Goal: Navigation & Orientation: Understand site structure

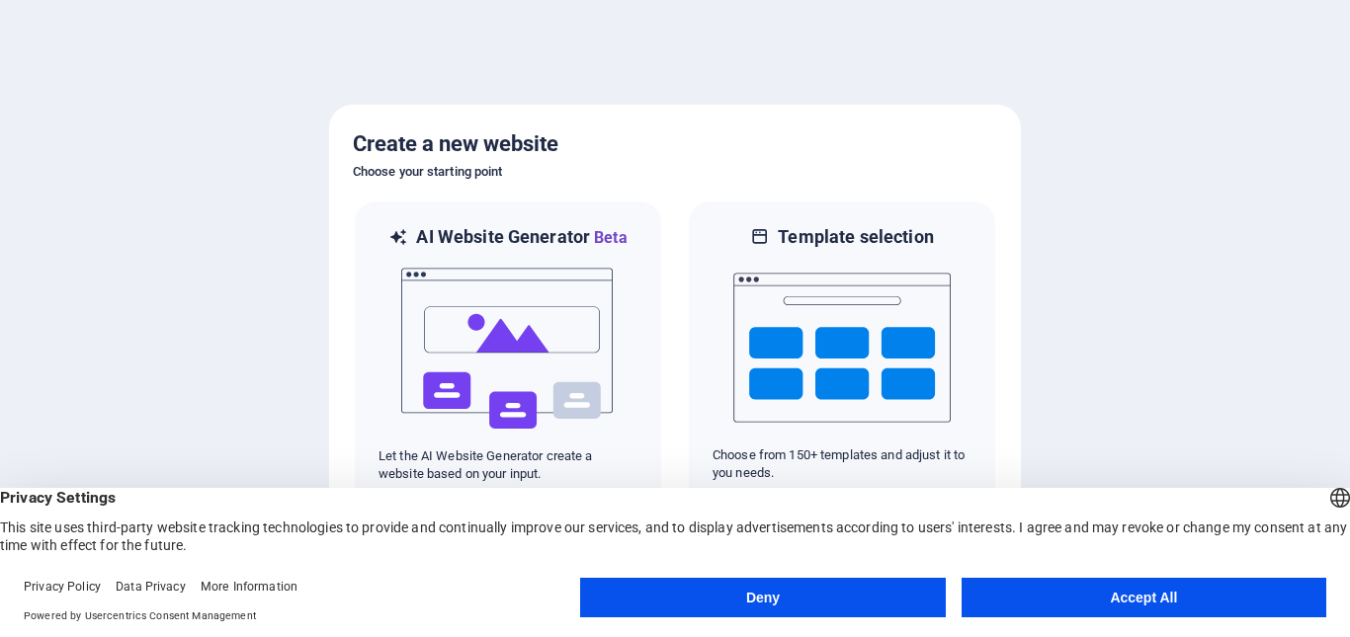
click at [1163, 607] on button "Accept All" at bounding box center [1143, 598] width 365 height 40
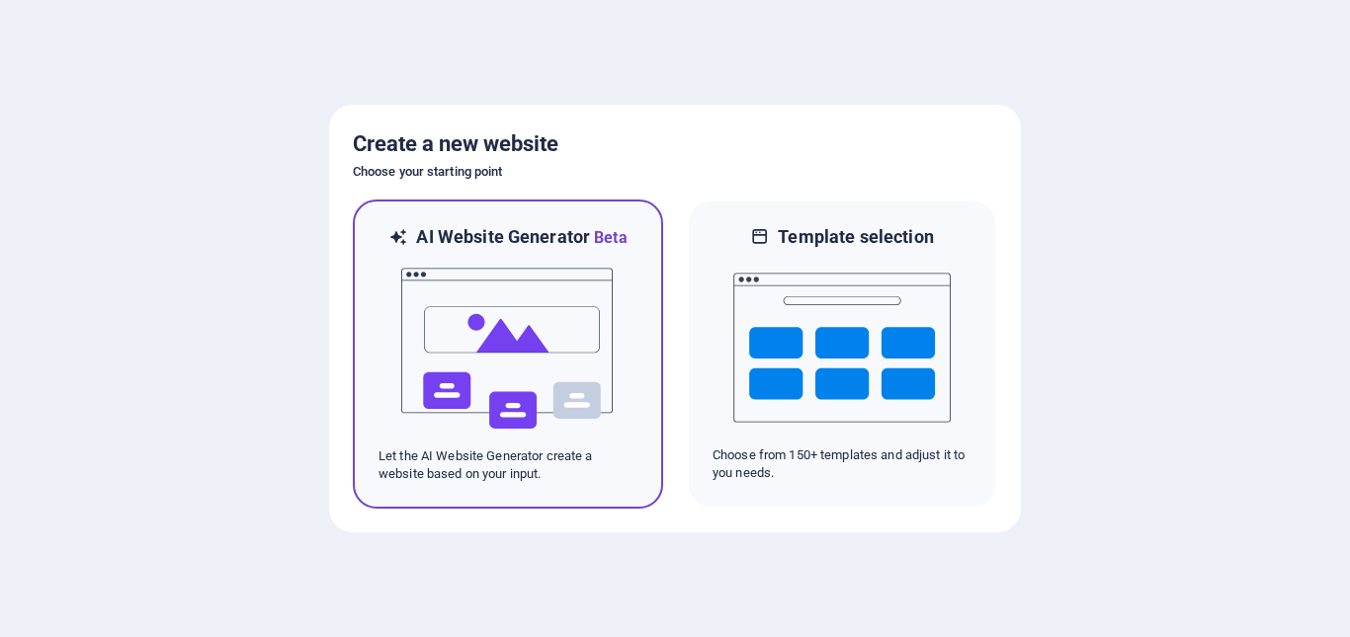
click at [469, 359] on img at bounding box center [507, 349] width 217 height 198
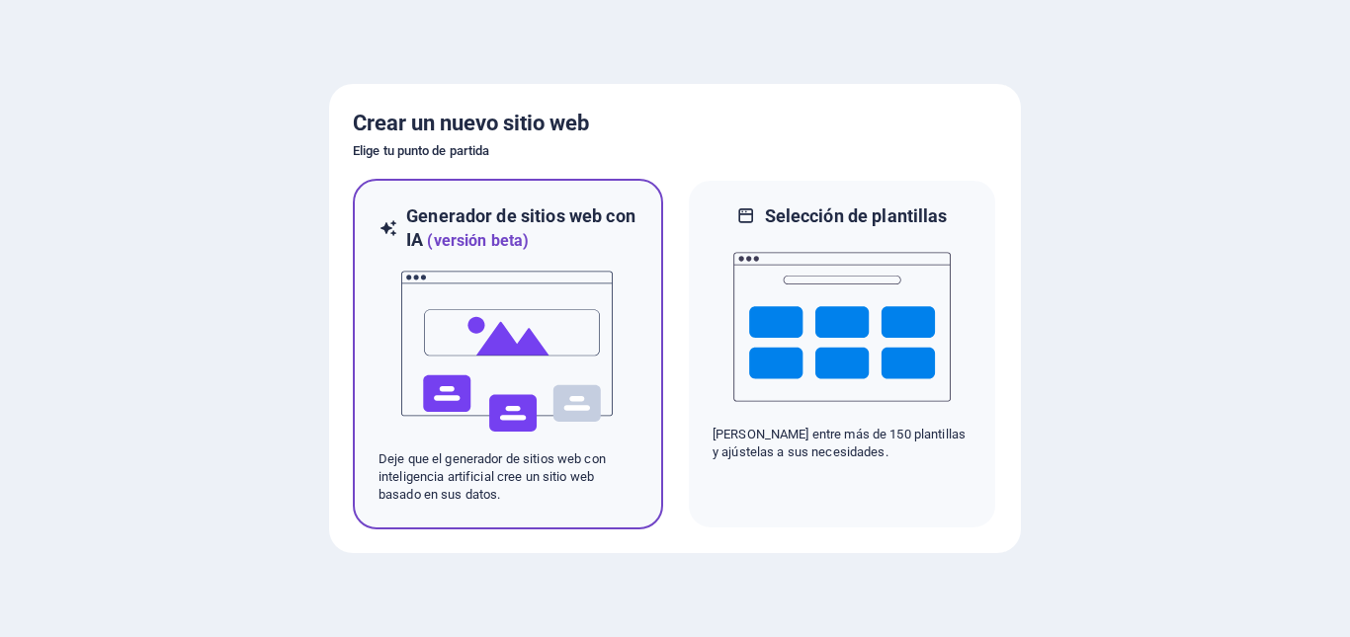
click at [515, 342] on img at bounding box center [507, 352] width 217 height 198
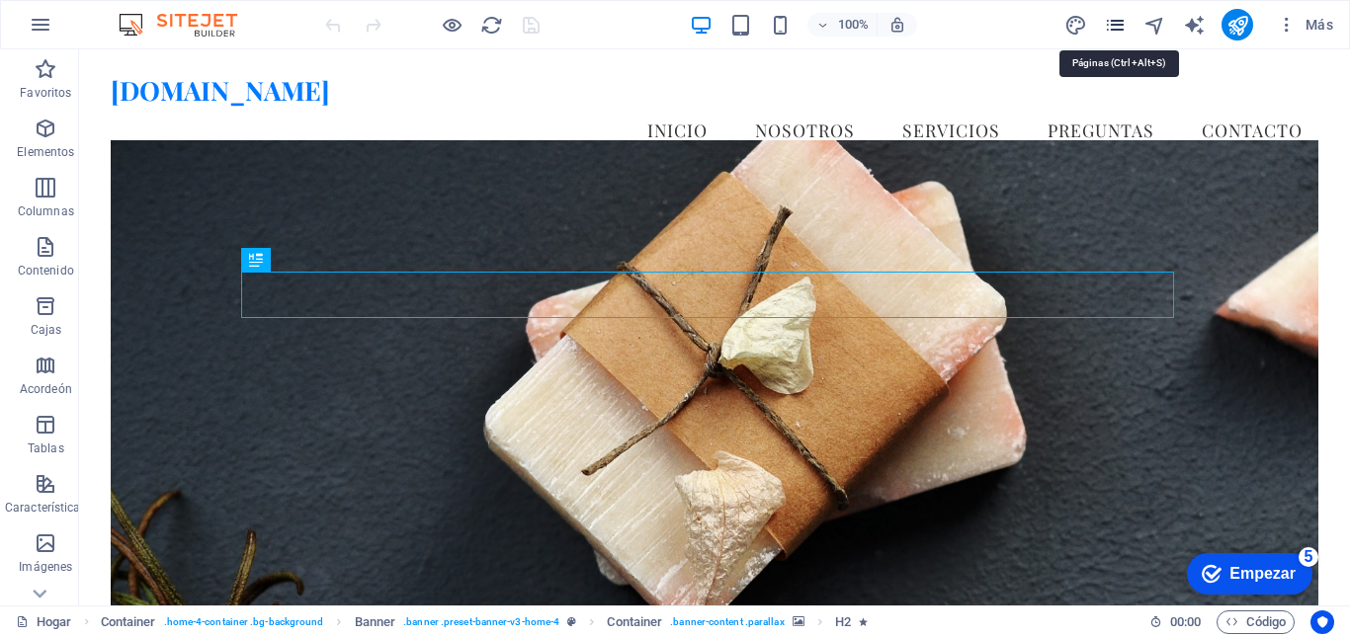
click at [1114, 26] on icon "páginas" at bounding box center [1115, 25] width 23 height 23
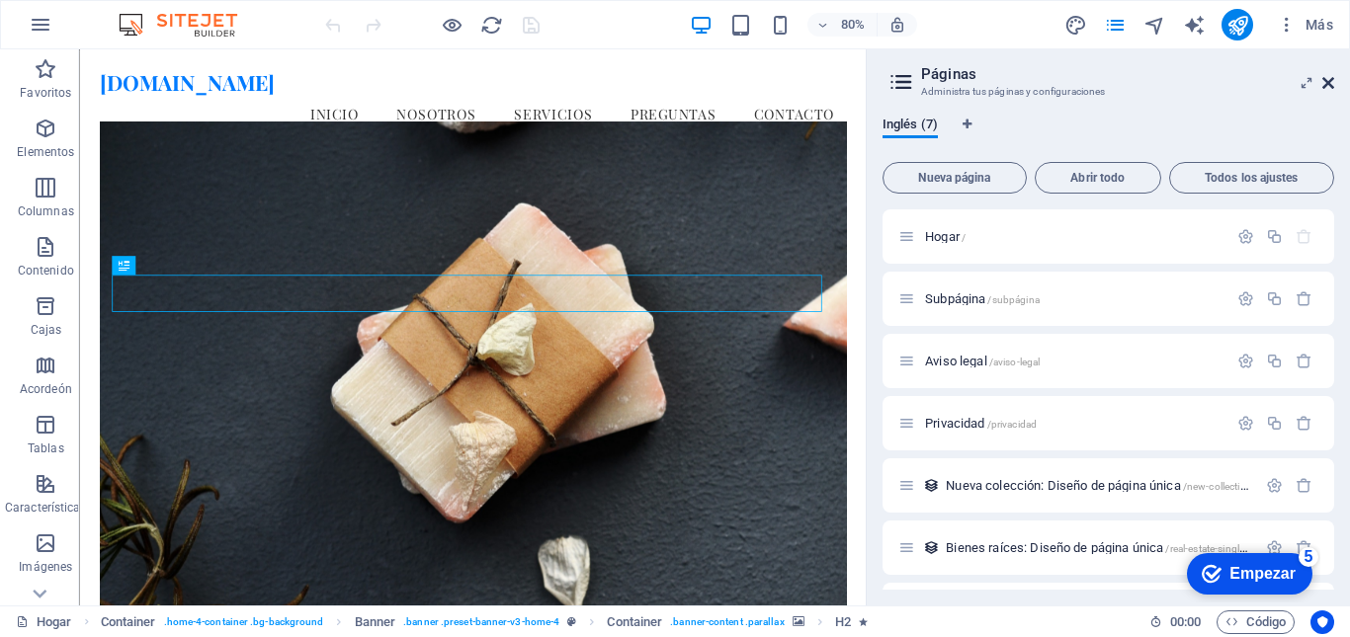
click at [1329, 79] on icon at bounding box center [1328, 83] width 12 height 16
